Goal: Transaction & Acquisition: Purchase product/service

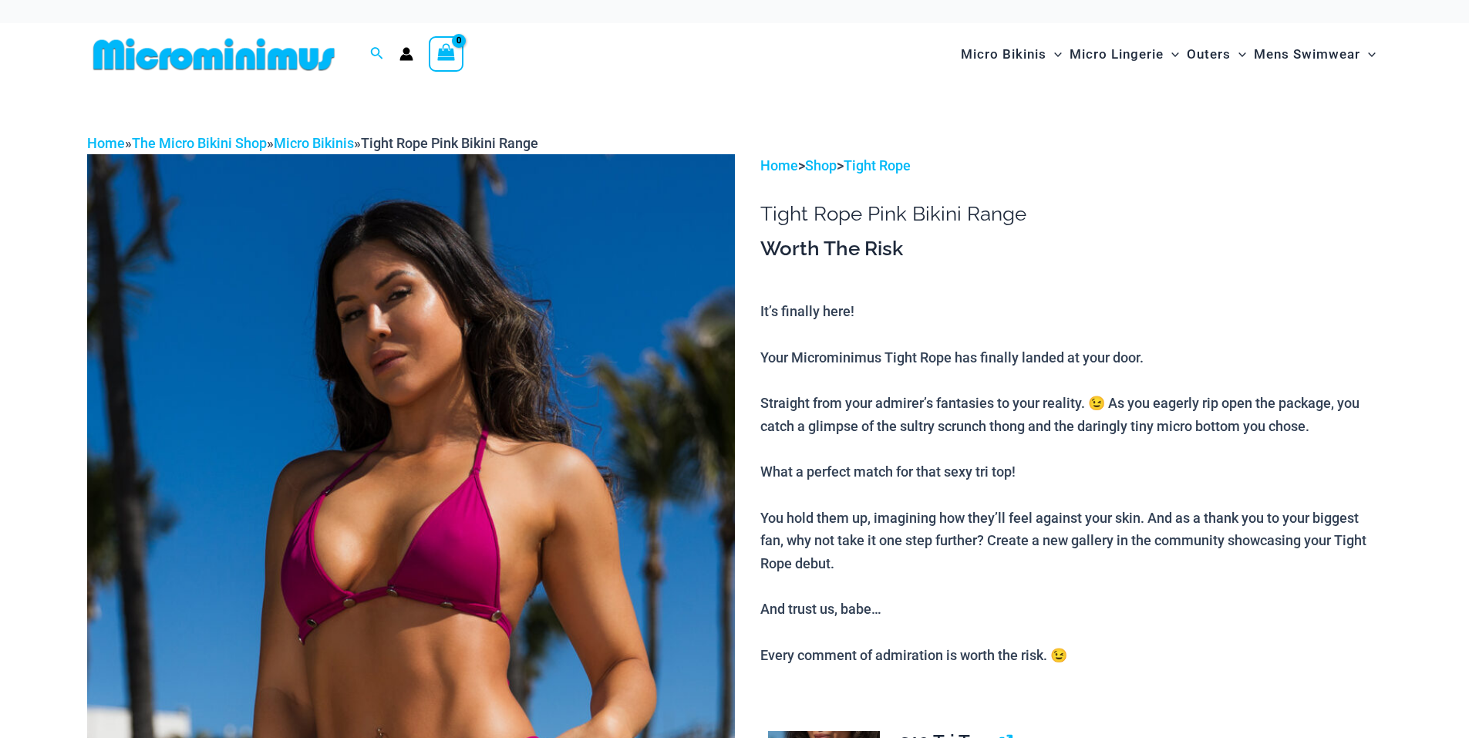
scroll to position [103, 0]
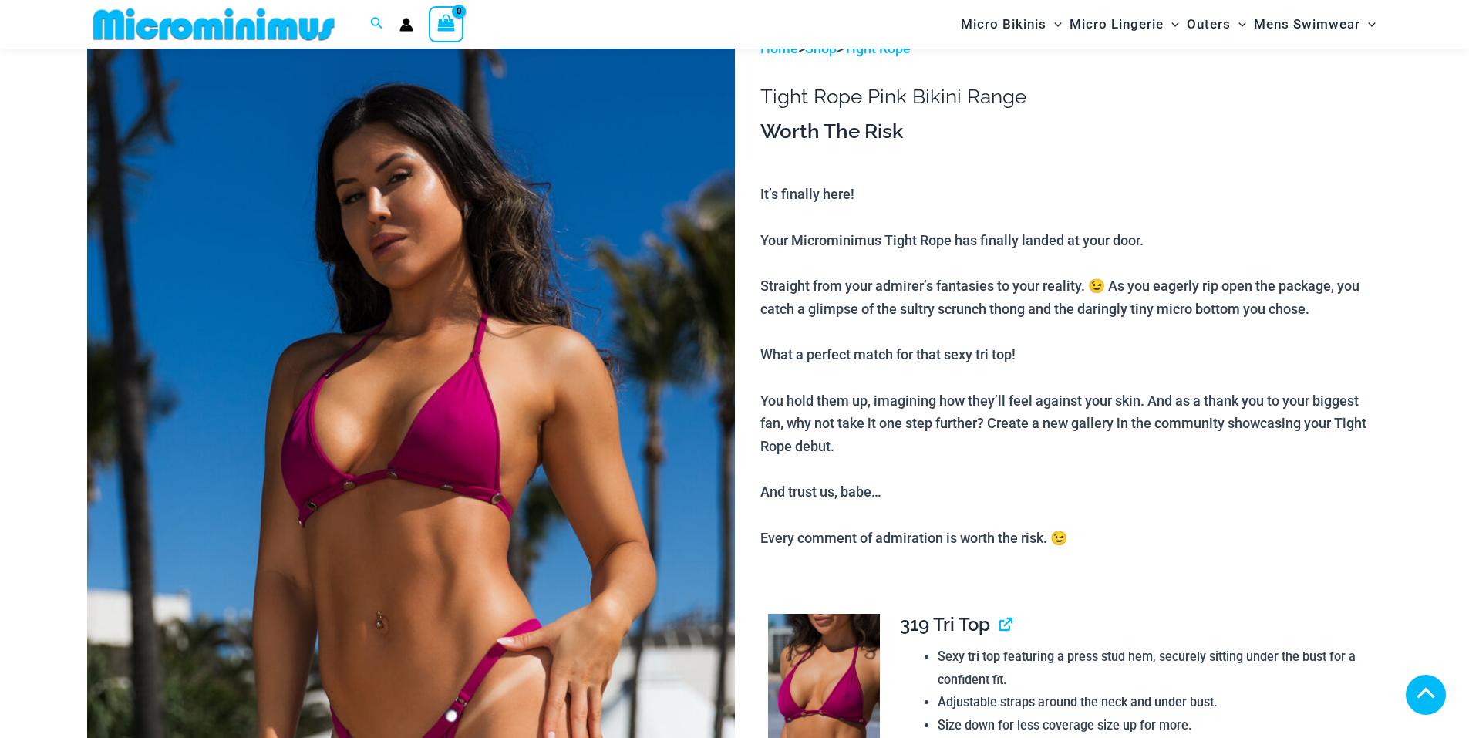
click at [511, 230] on img at bounding box center [411, 522] width 648 height 971
type input "**********"
click at [476, 166] on img at bounding box center [411, 522] width 648 height 971
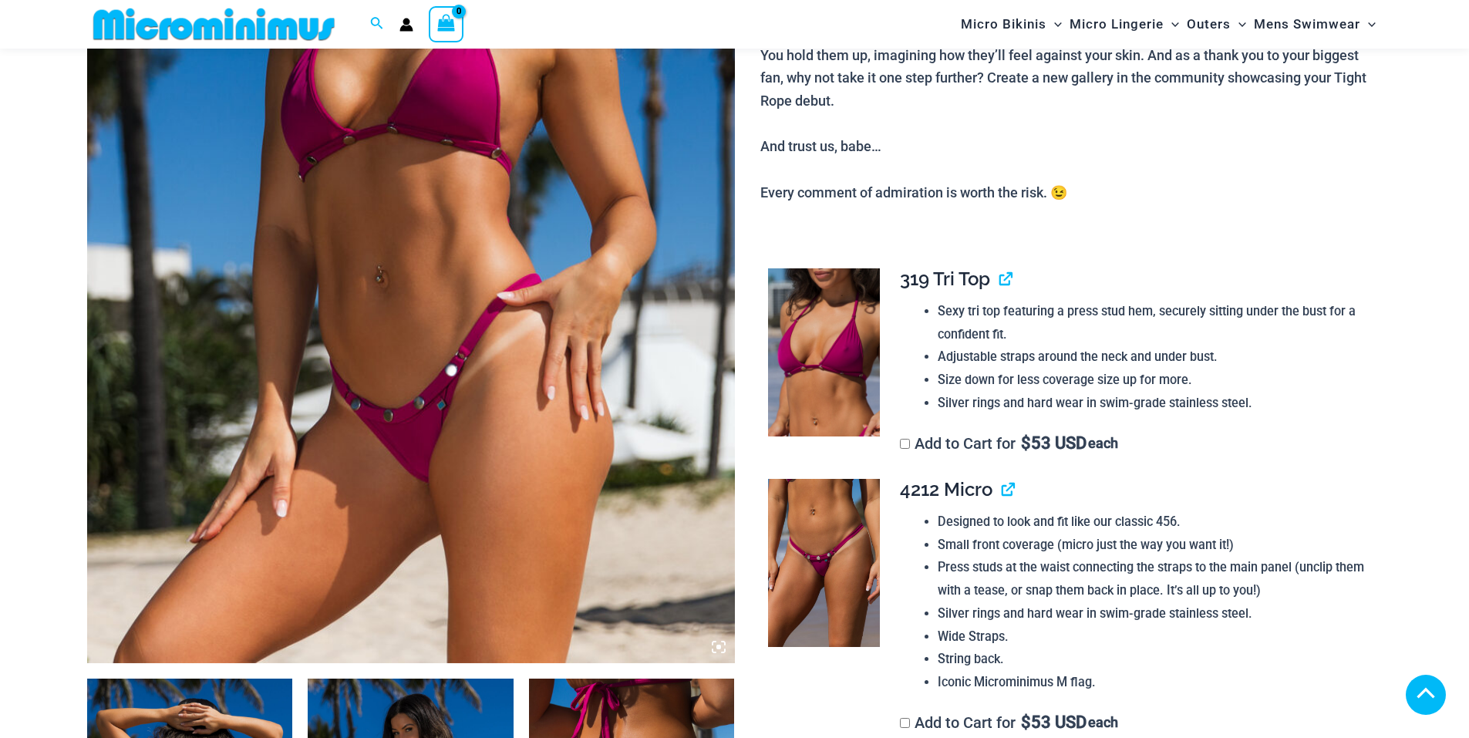
click at [436, 200] on img at bounding box center [411, 177] width 648 height 971
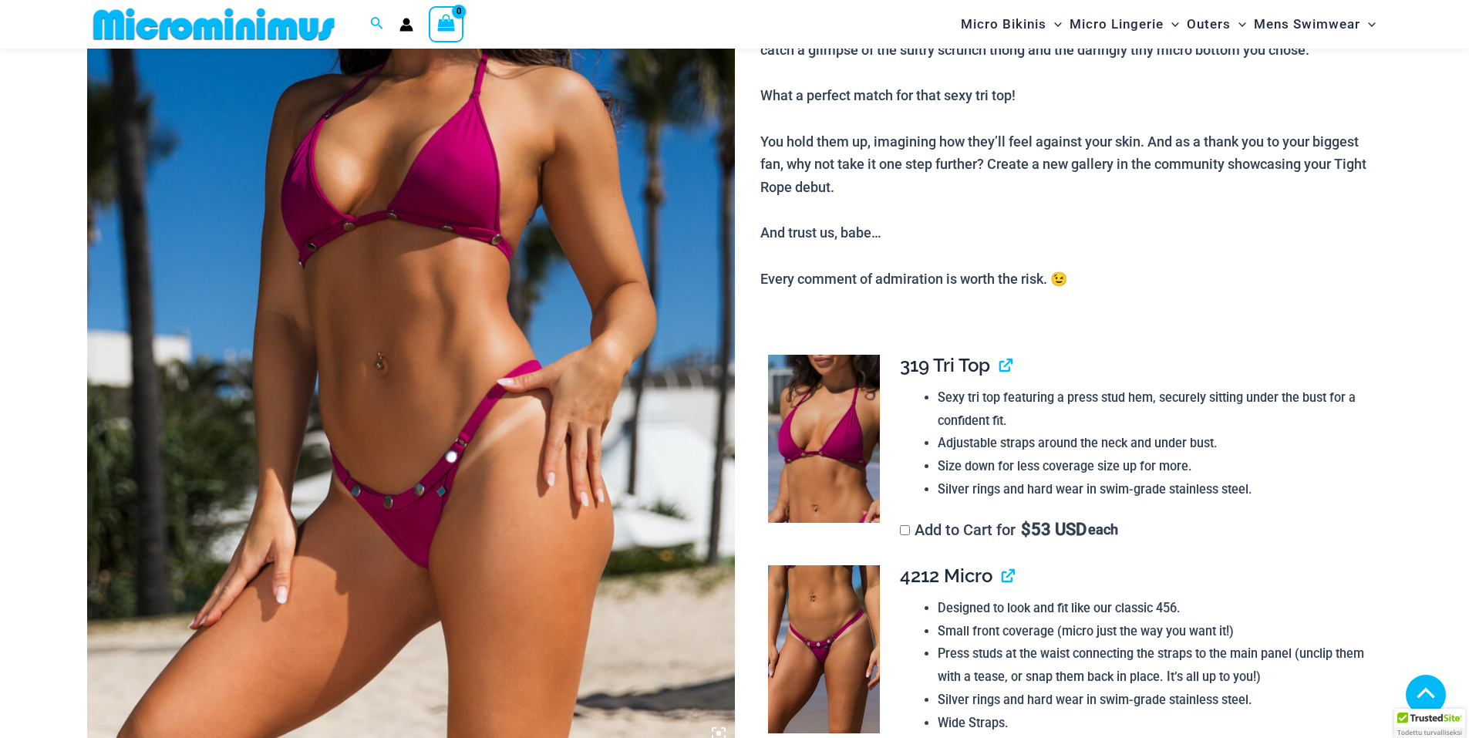
scroll to position [346, 0]
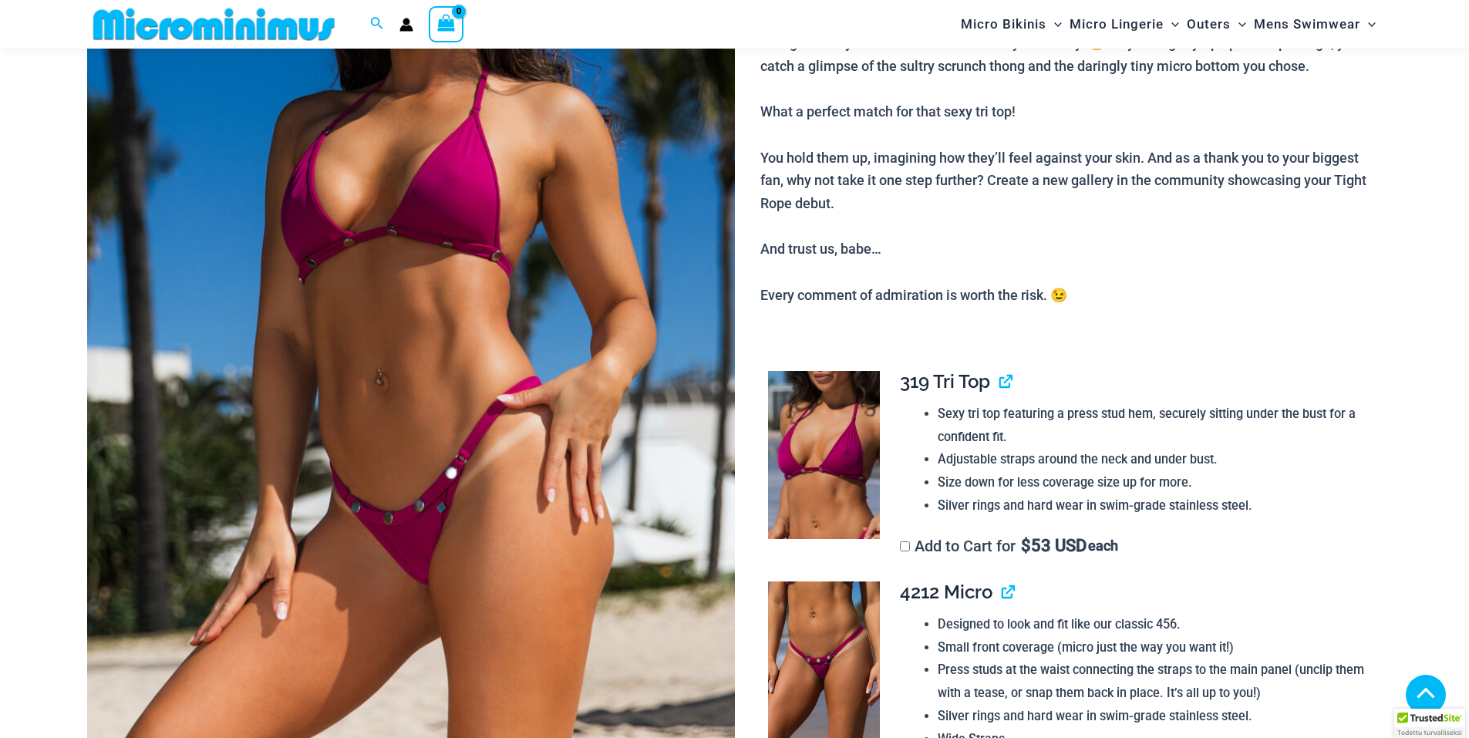
click at [432, 203] on img at bounding box center [411, 279] width 648 height 971
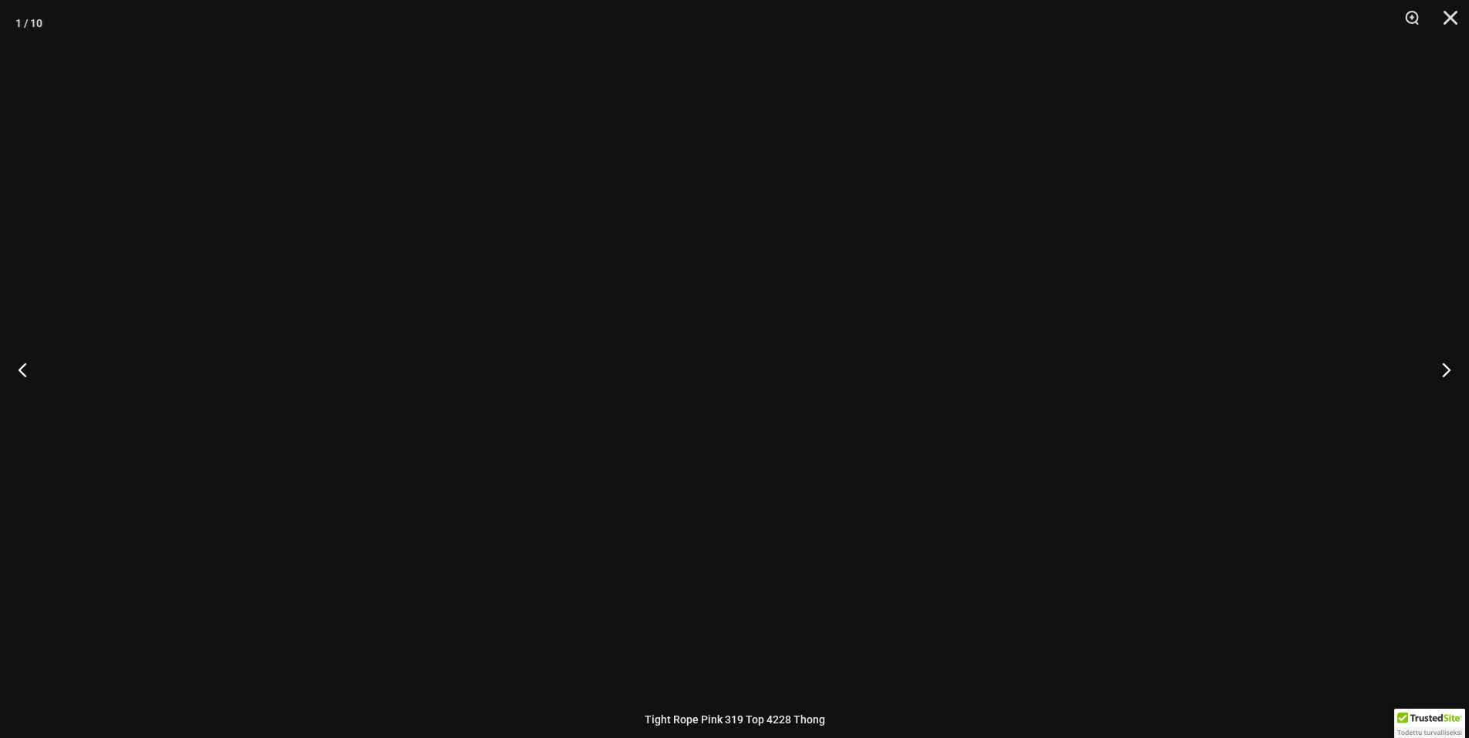
click at [432, 203] on div at bounding box center [734, 369] width 1469 height 738
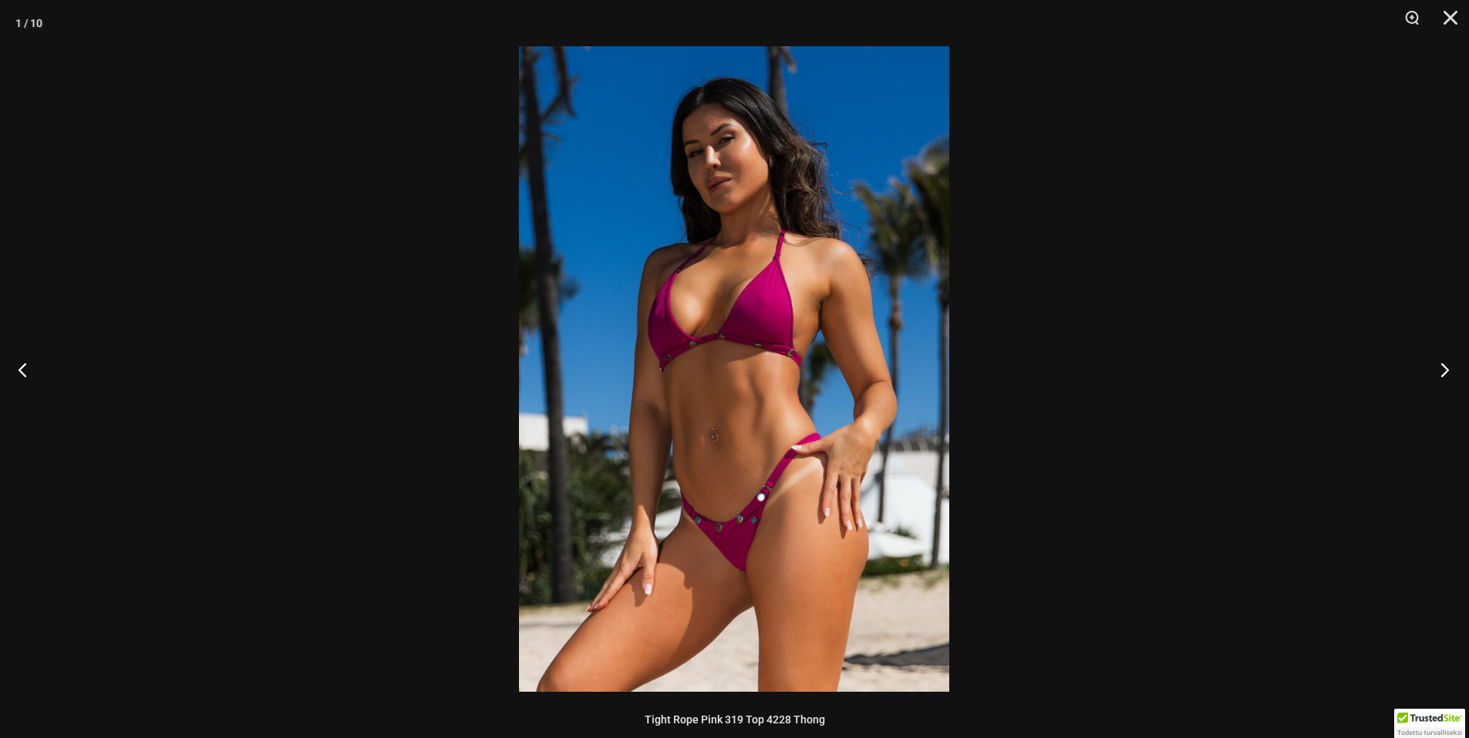
click at [1438, 368] on button "Next" at bounding box center [1440, 369] width 58 height 77
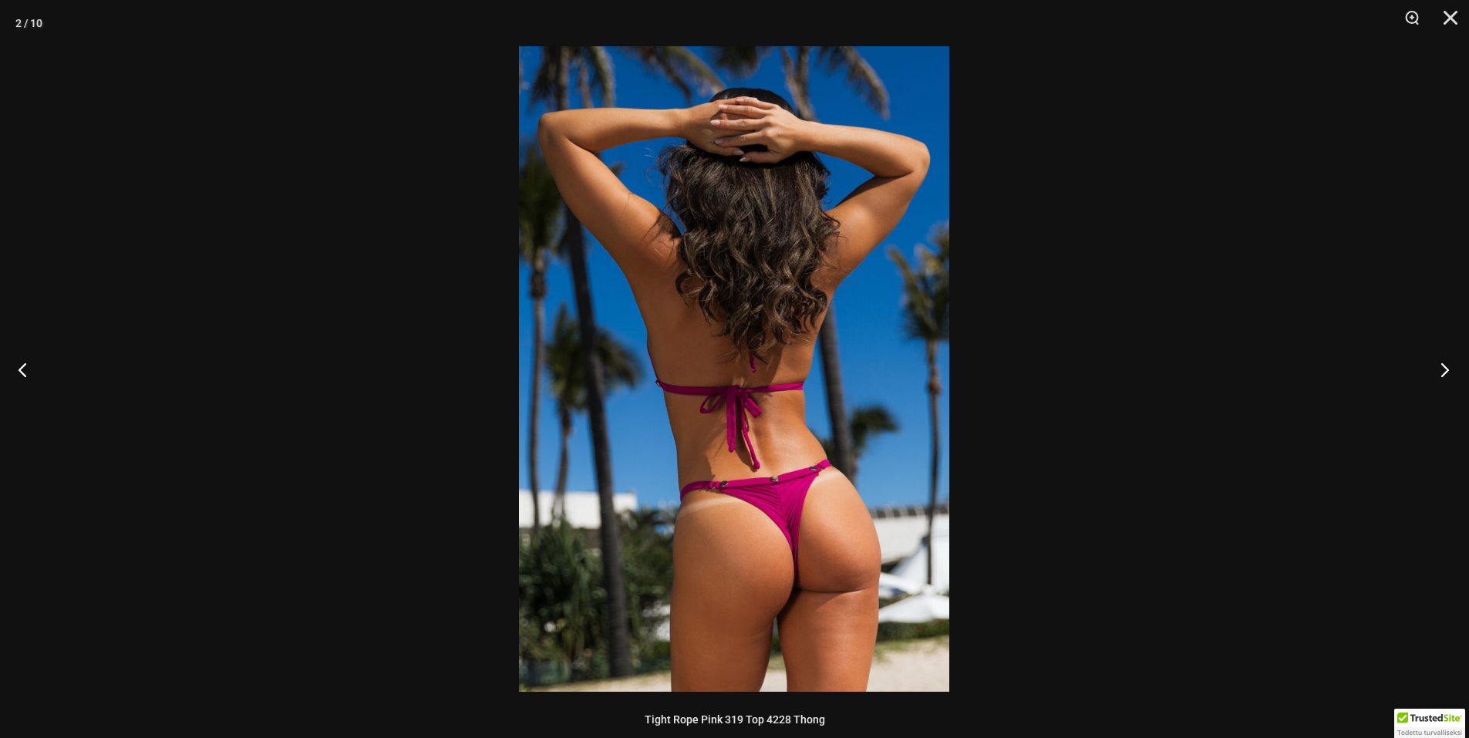
click at [1438, 368] on button "Next" at bounding box center [1440, 369] width 58 height 77
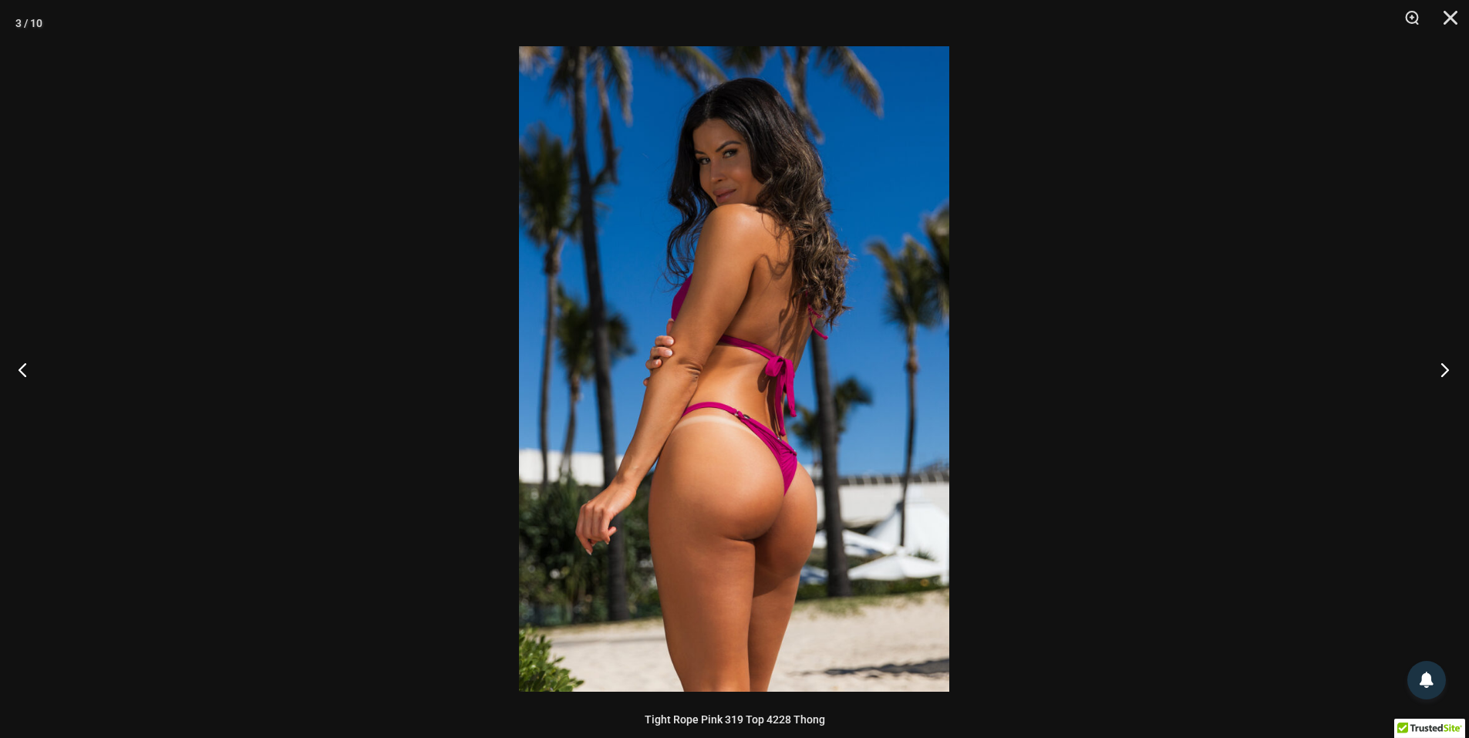
click at [1438, 368] on button "Next" at bounding box center [1440, 369] width 58 height 77
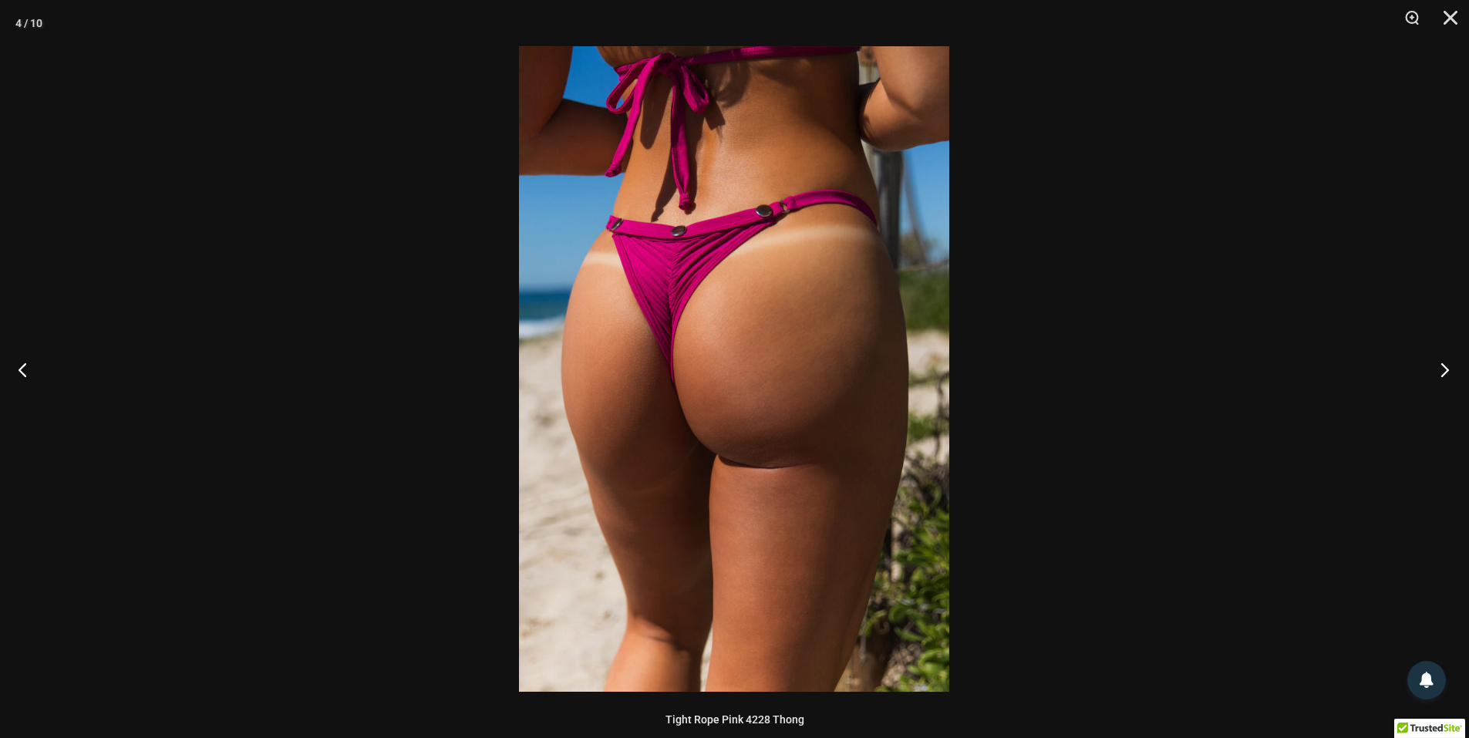
click at [1438, 368] on button "Next" at bounding box center [1440, 369] width 58 height 77
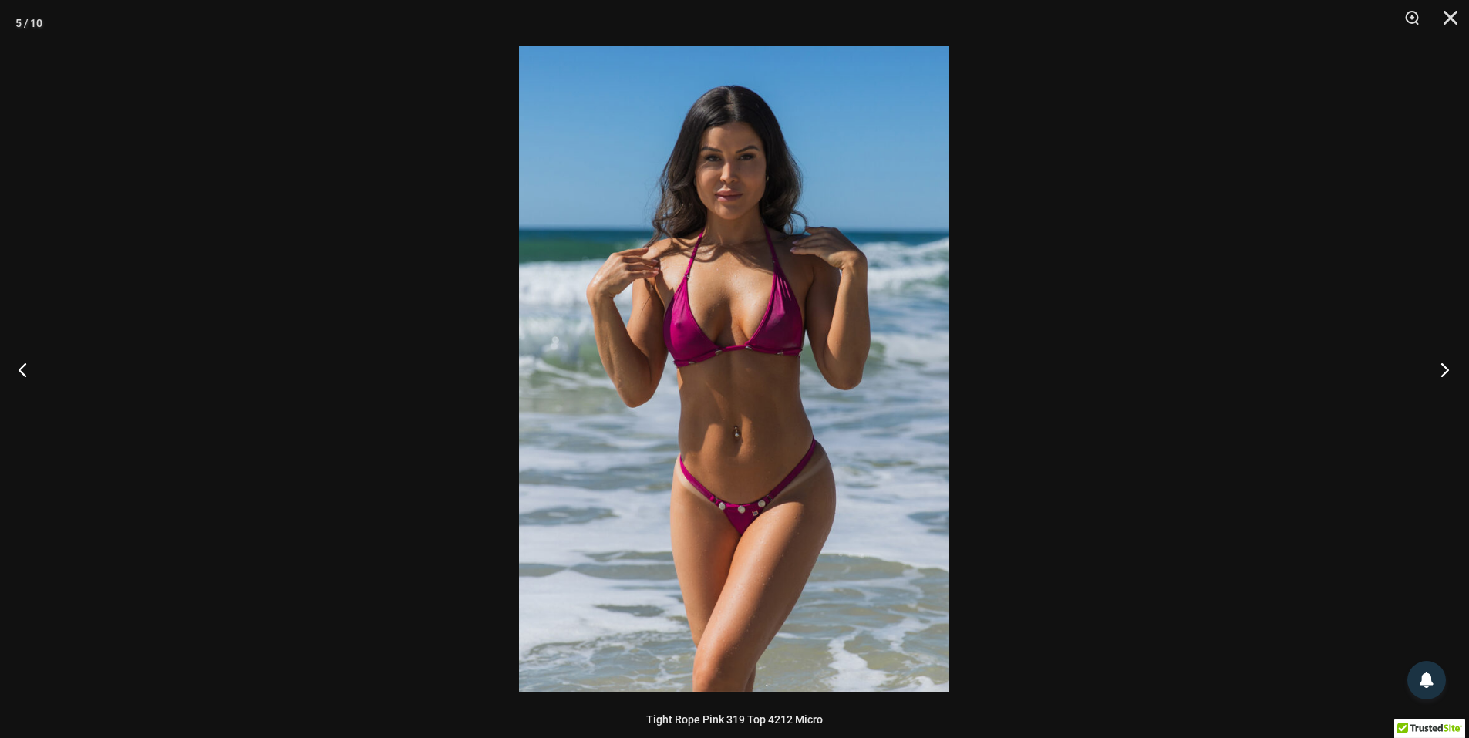
click at [1438, 368] on button "Next" at bounding box center [1440, 369] width 58 height 77
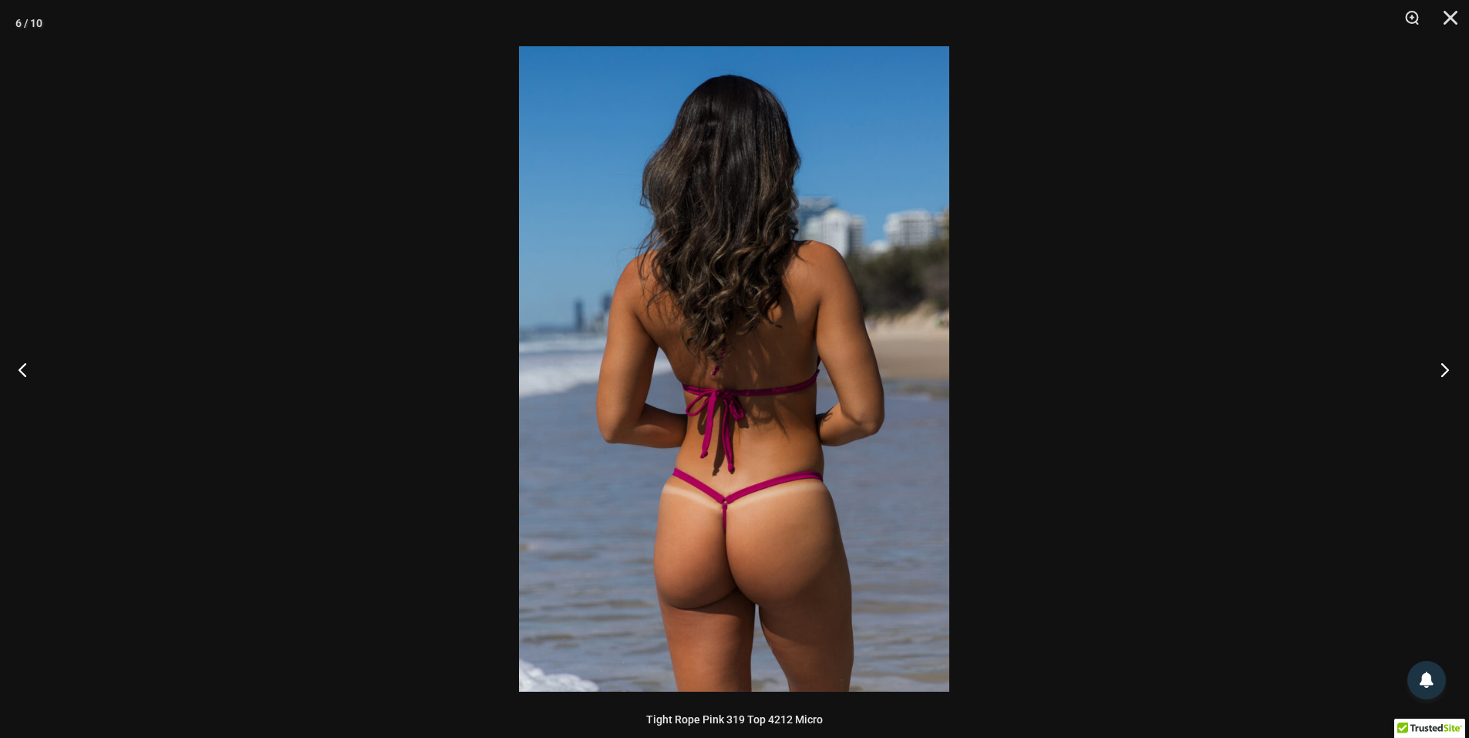
click at [1438, 368] on button "Next" at bounding box center [1440, 369] width 58 height 77
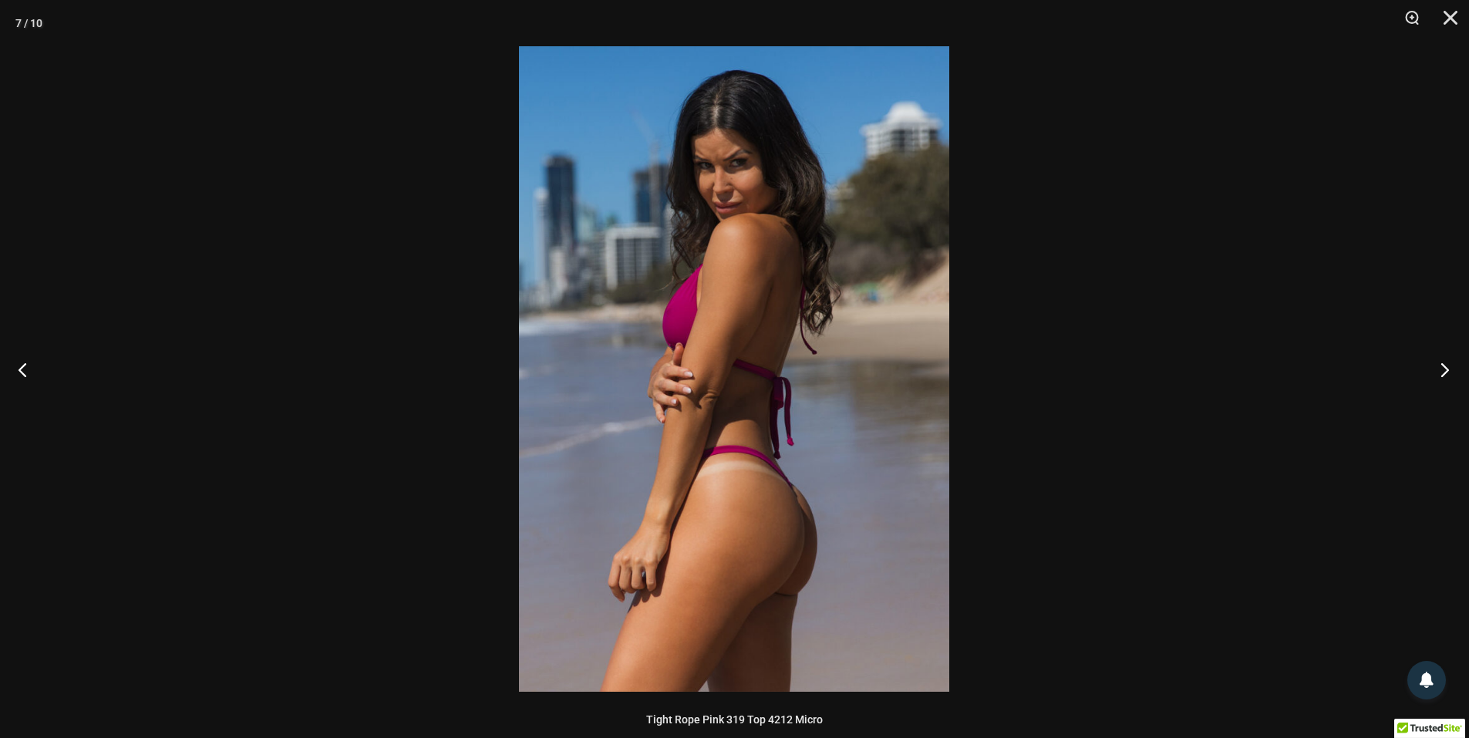
click at [1438, 368] on button "Next" at bounding box center [1440, 369] width 58 height 77
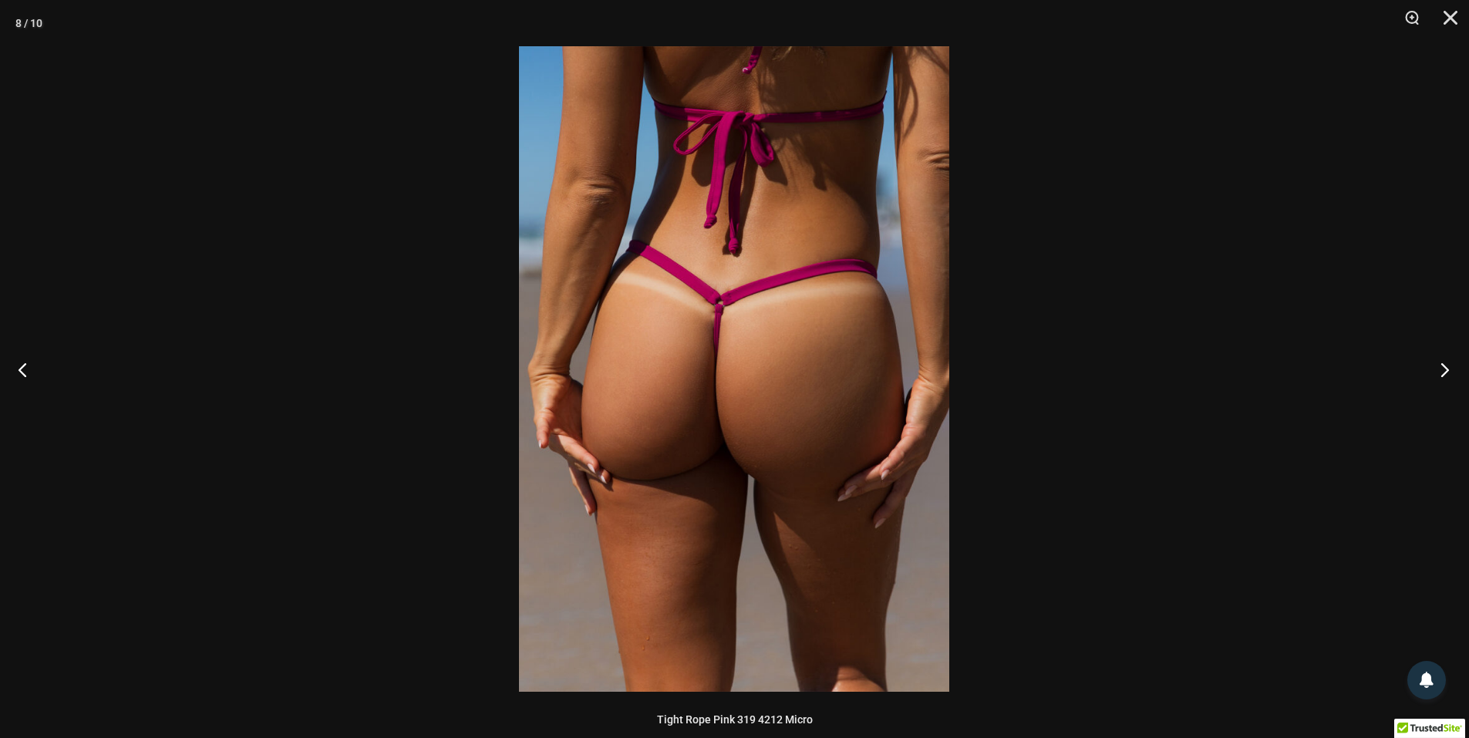
click at [1438, 368] on button "Next" at bounding box center [1440, 369] width 58 height 77
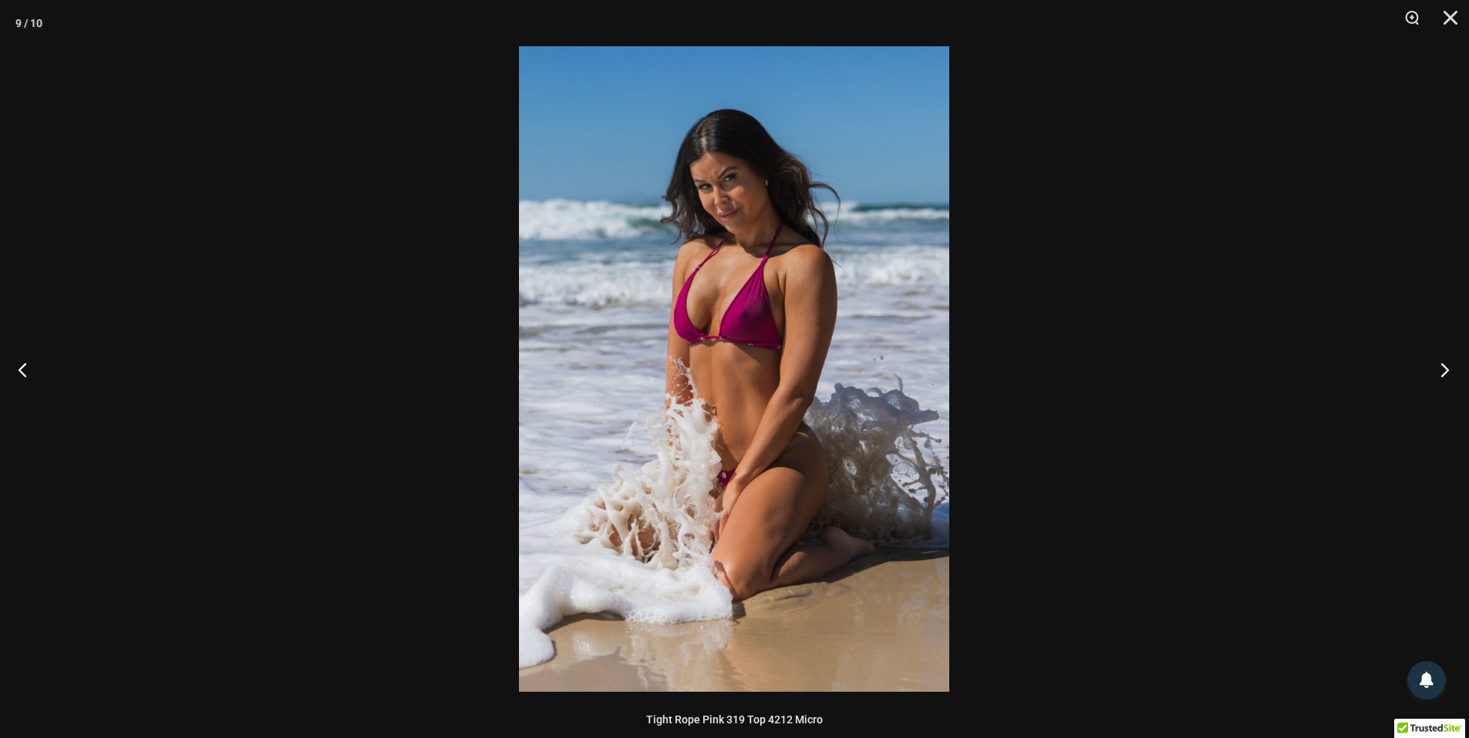
click at [1438, 368] on button "Next" at bounding box center [1440, 369] width 58 height 77
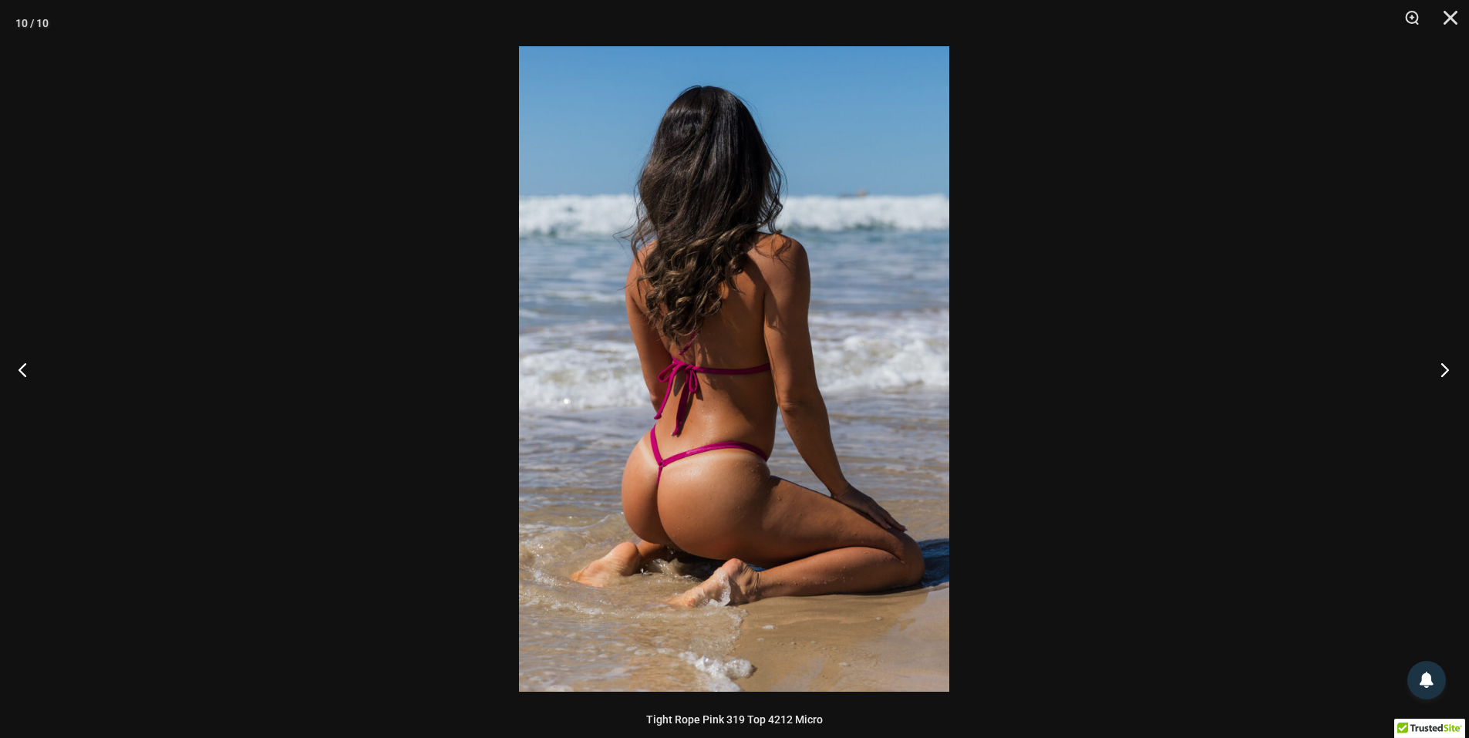
click at [1438, 368] on button "Next" at bounding box center [1440, 369] width 58 height 77
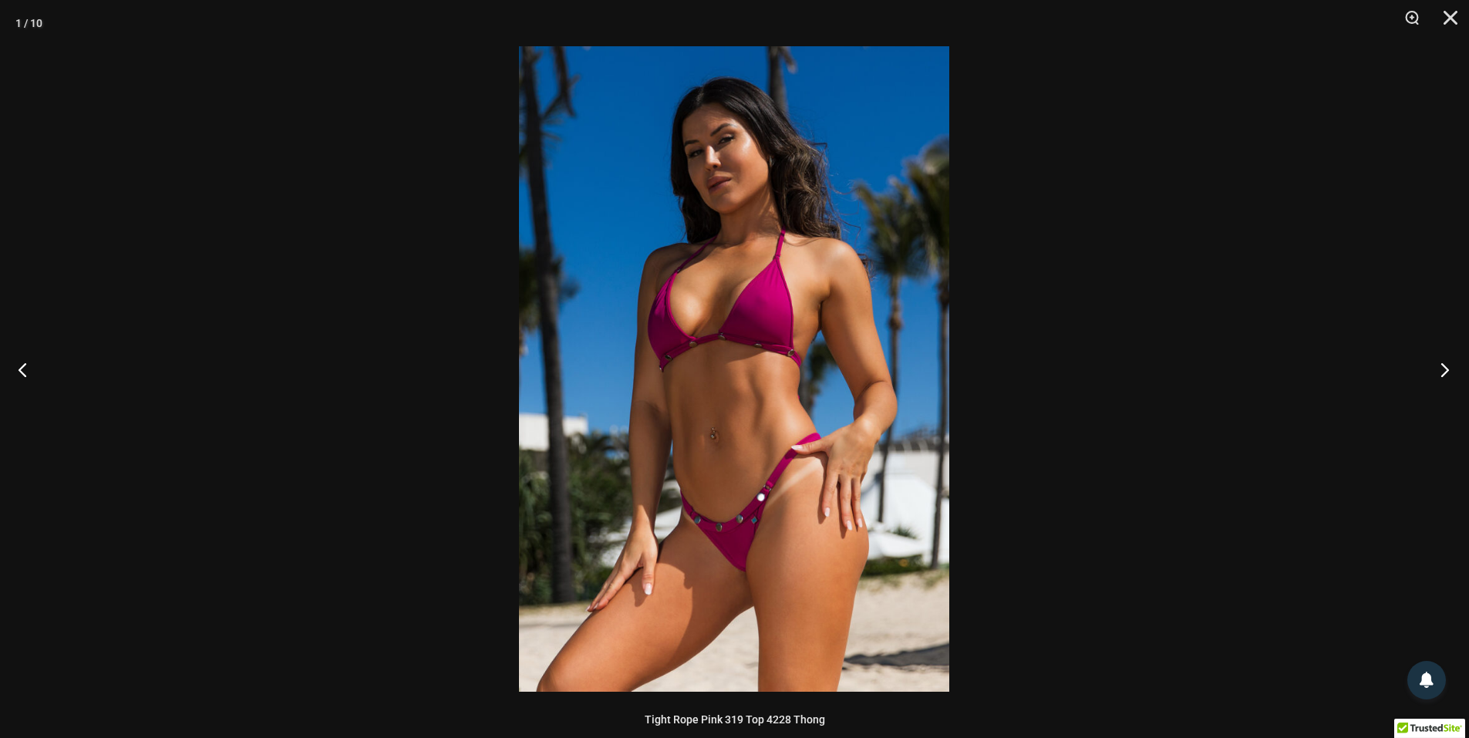
click at [1438, 368] on button "Next" at bounding box center [1440, 369] width 58 height 77
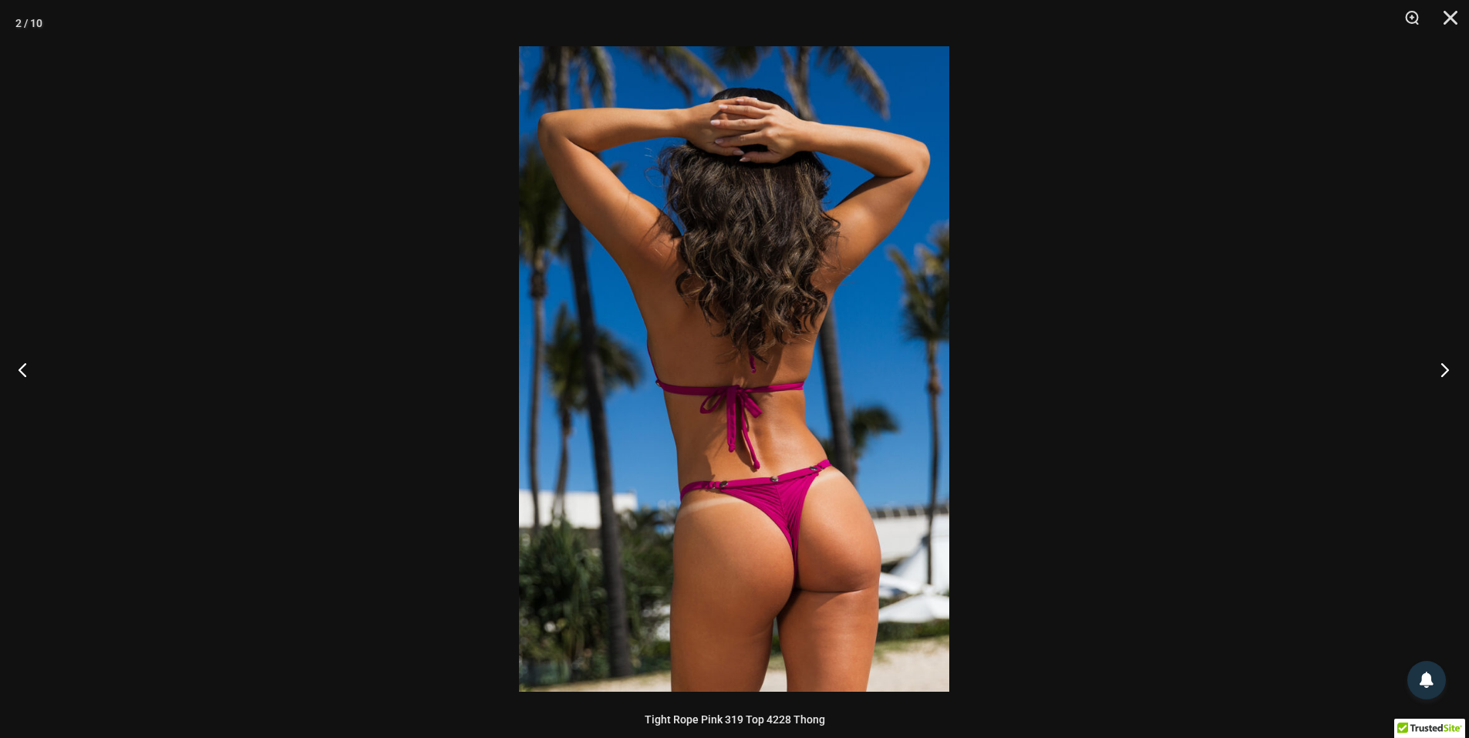
click at [1438, 368] on button "Next" at bounding box center [1440, 369] width 58 height 77
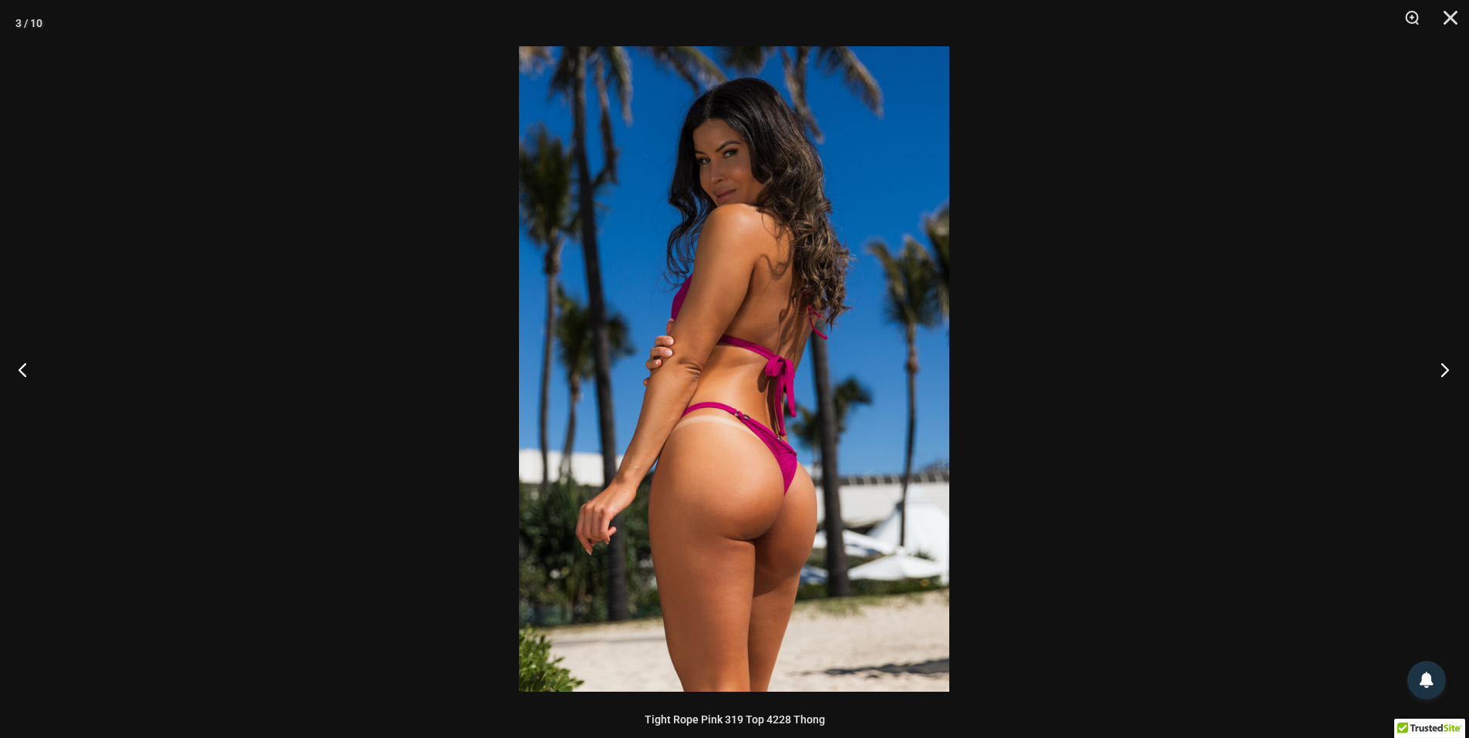
click at [1438, 368] on button "Next" at bounding box center [1440, 369] width 58 height 77
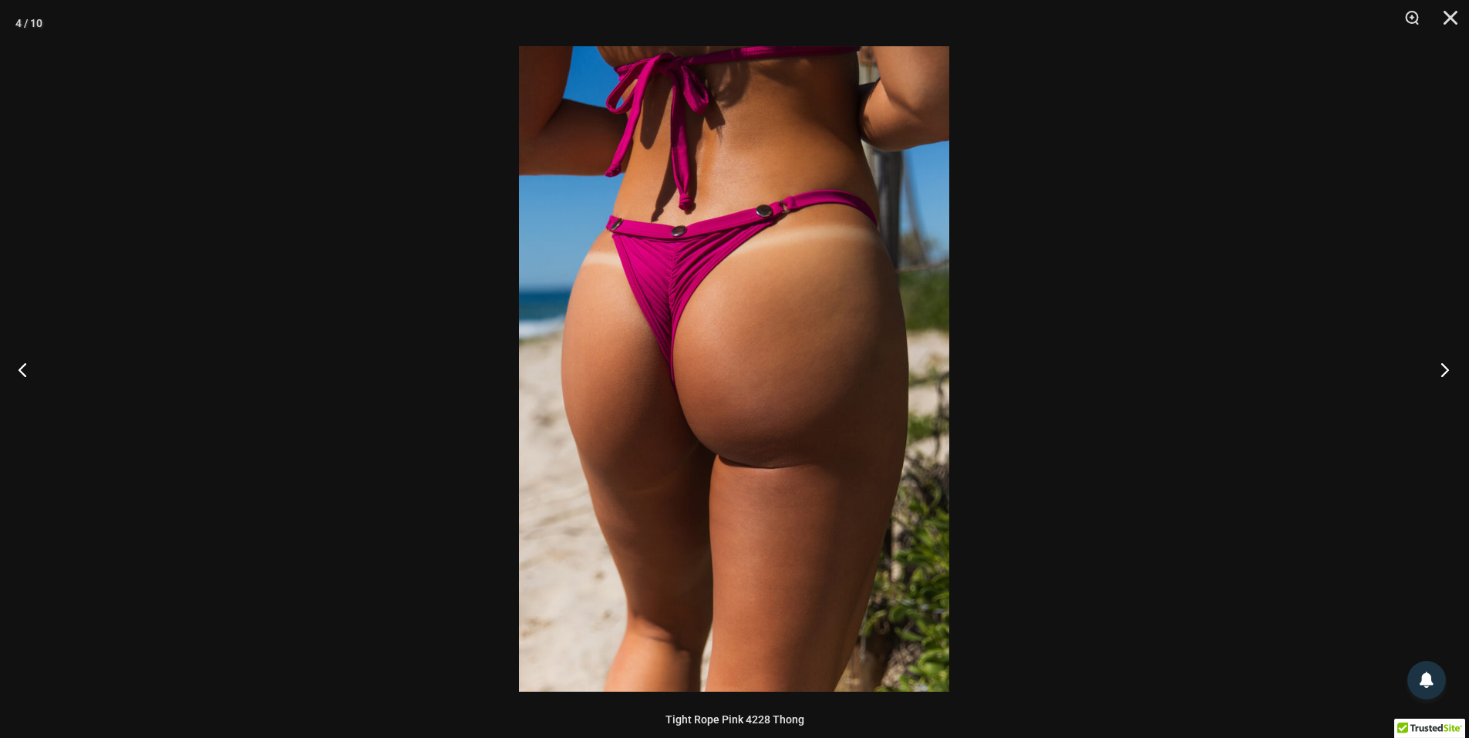
click at [1438, 368] on button "Next" at bounding box center [1440, 369] width 58 height 77
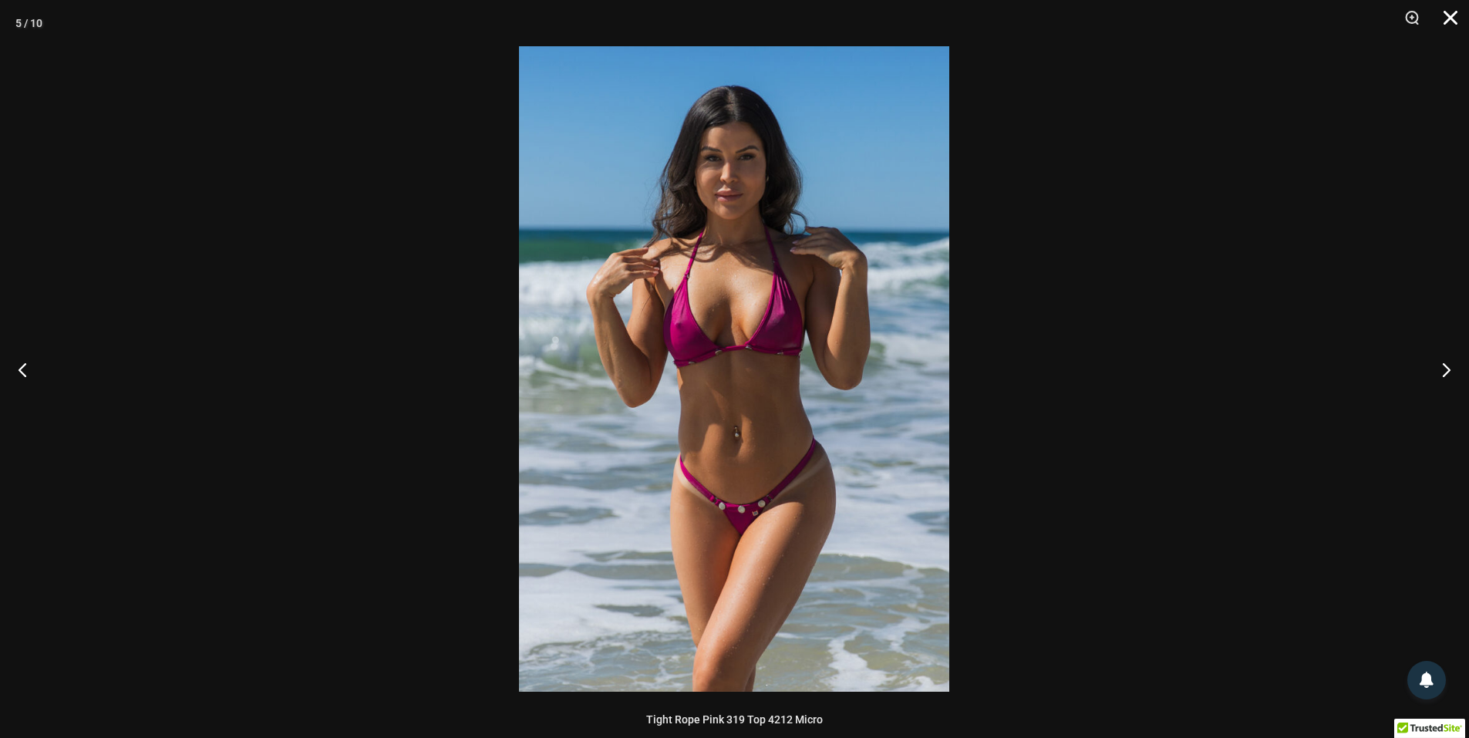
click at [1455, 25] on button "Close" at bounding box center [1444, 23] width 39 height 46
